Goal: Task Accomplishment & Management: Manage account settings

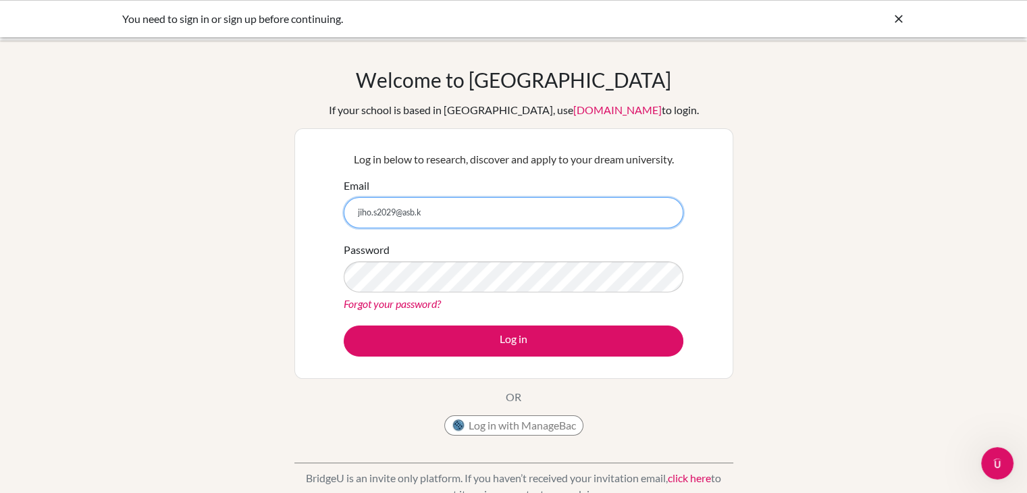
type input "jiho.s2029@asb.k"
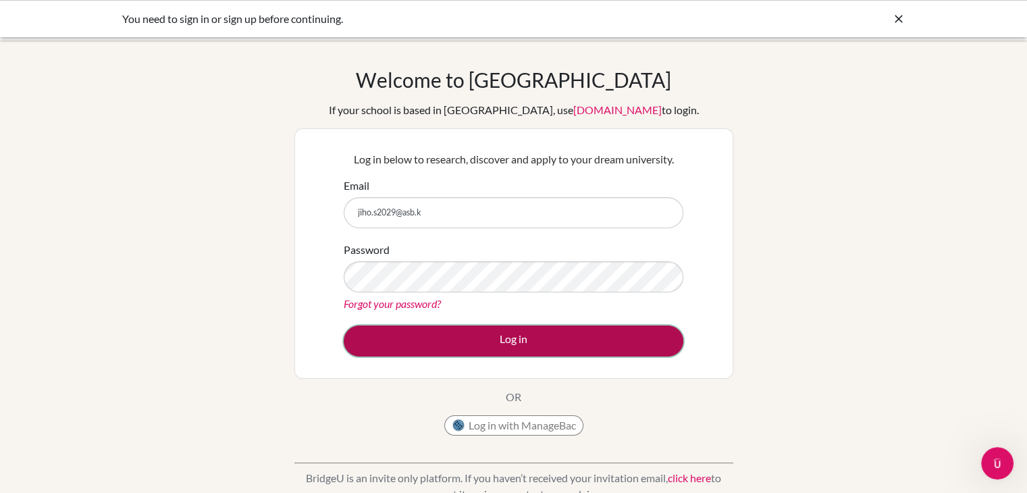
click at [516, 333] on button "Log in" at bounding box center [514, 341] width 340 height 31
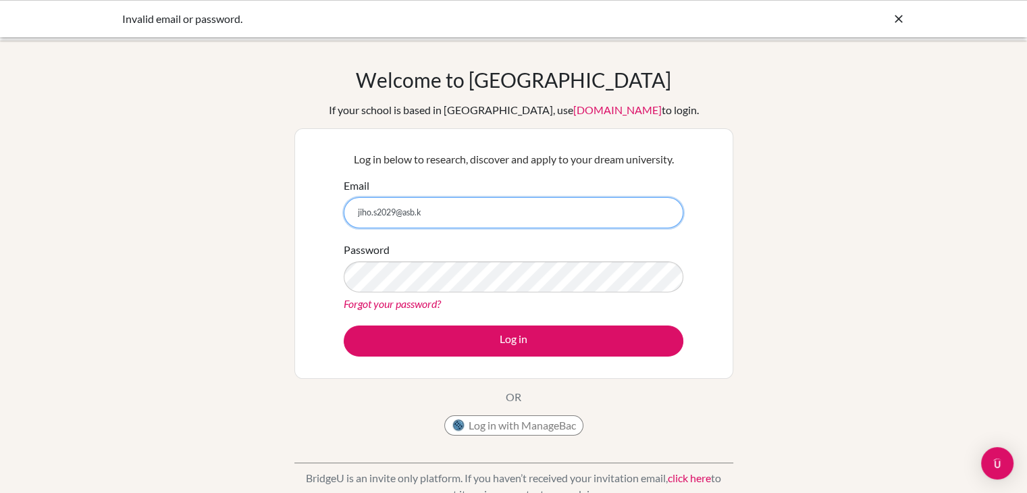
click at [548, 211] on input "jiho.s2029@asb.k" at bounding box center [514, 212] width 340 height 31
type input "[EMAIL_ADDRESS][DOMAIN_NAME]"
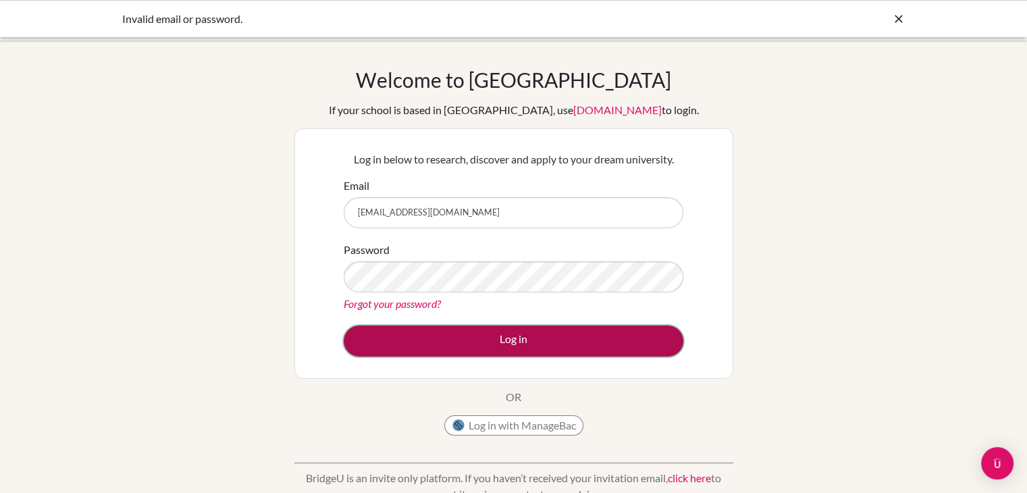
click at [535, 331] on button "Log in" at bounding box center [514, 341] width 340 height 31
